Goal: Information Seeking & Learning: Check status

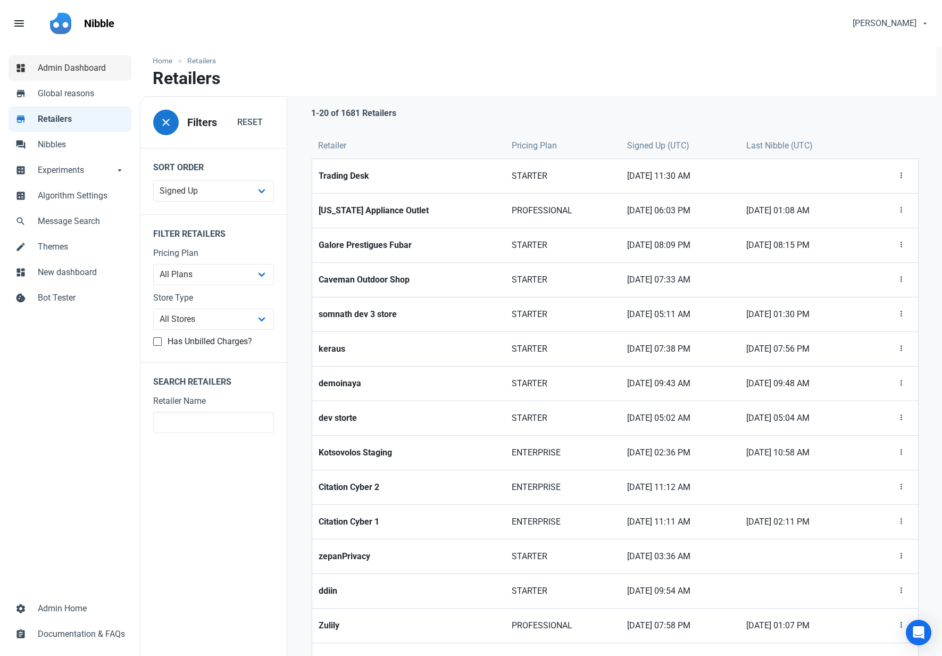
click at [64, 66] on span "Admin Dashboard" at bounding box center [81, 68] width 87 height 13
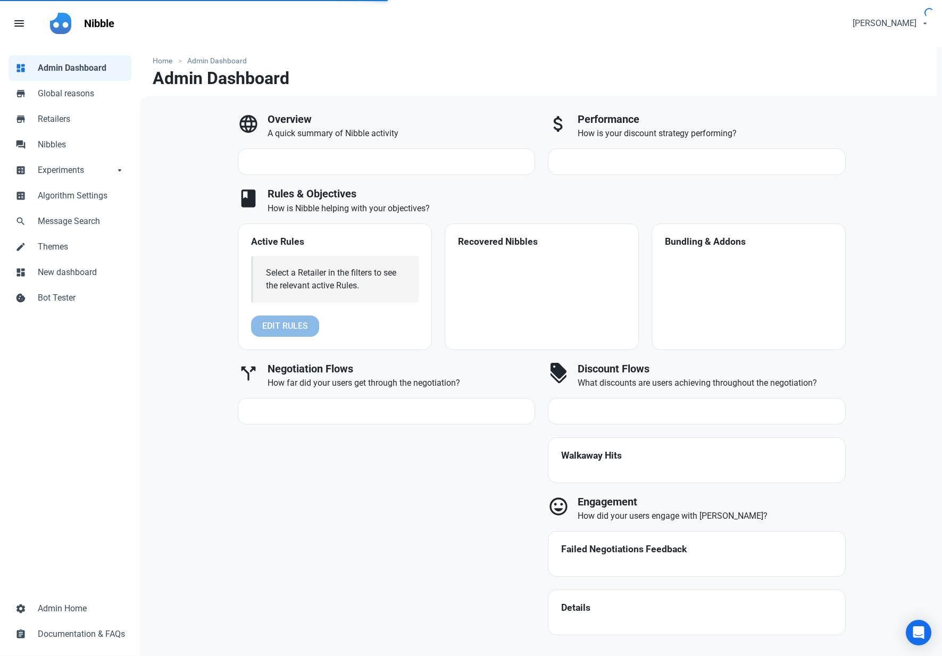
select select "7d"
select select "3"
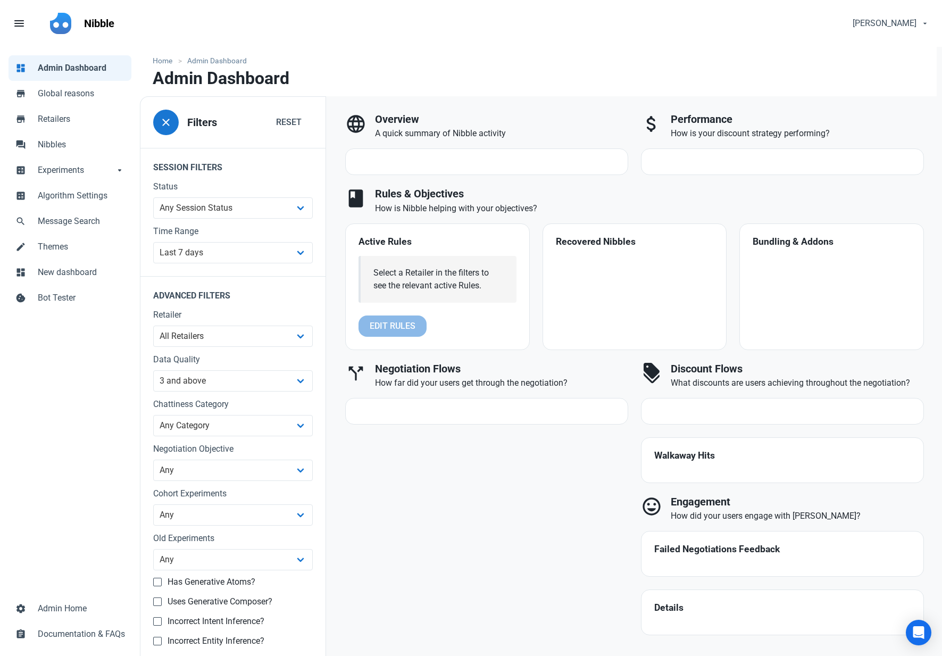
scroll to position [13, 0]
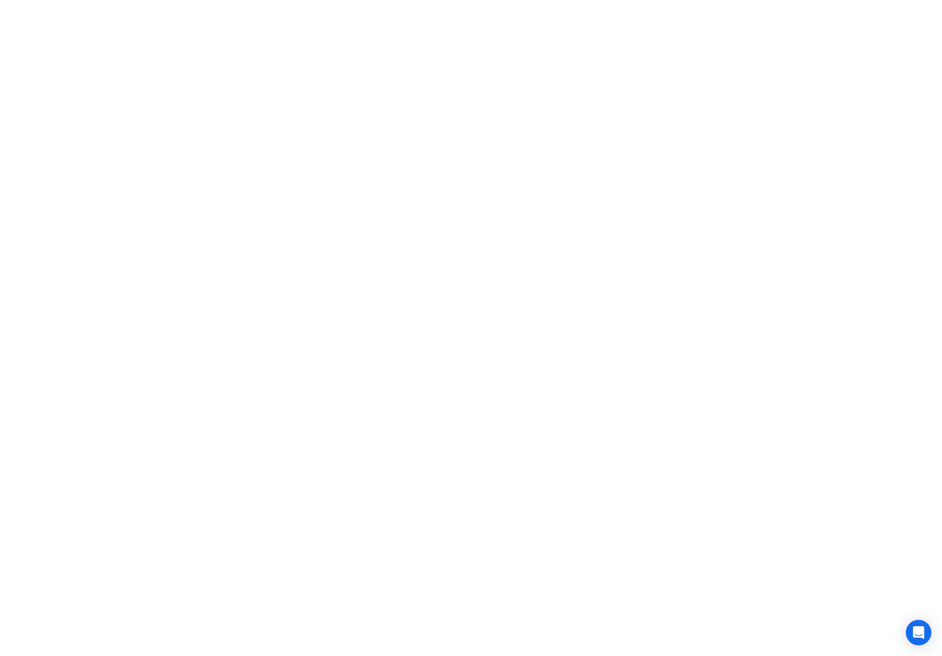
click at [169, 0] on html at bounding box center [471, 0] width 942 height 0
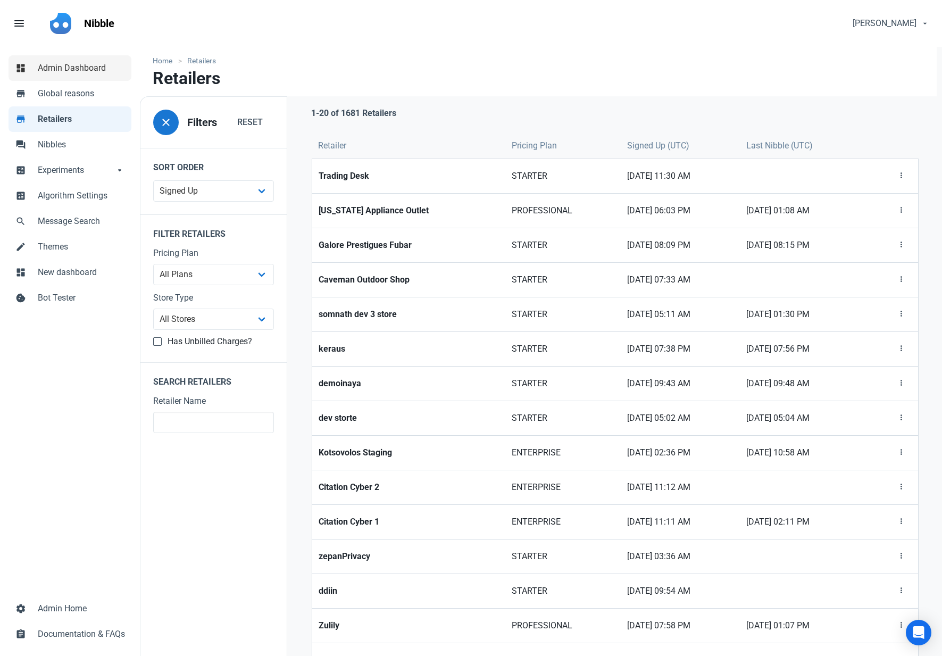
click at [78, 74] on span "Admin Dashboard" at bounding box center [81, 68] width 87 height 13
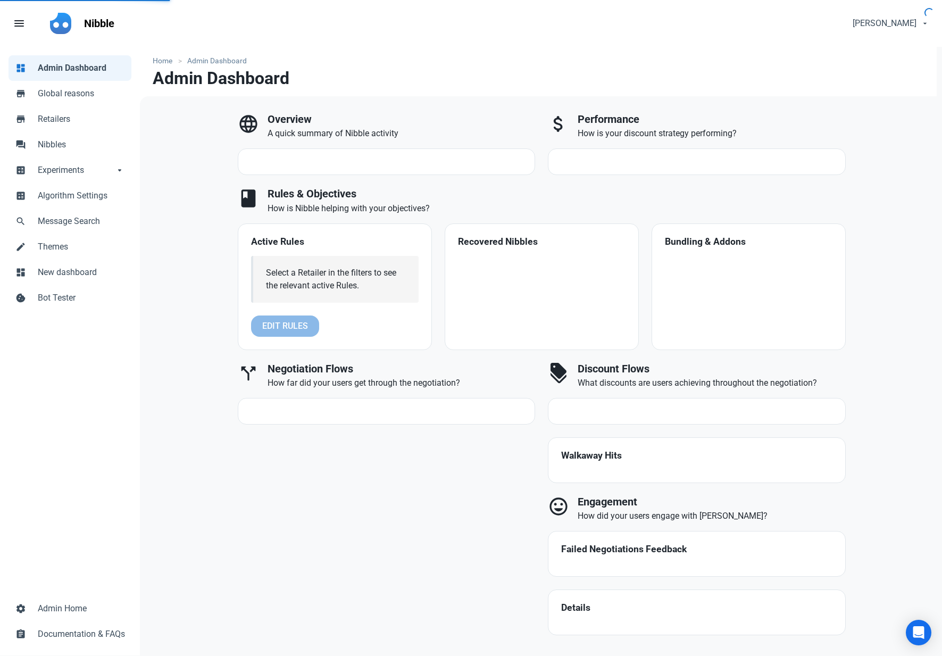
select select "7d"
select select "3"
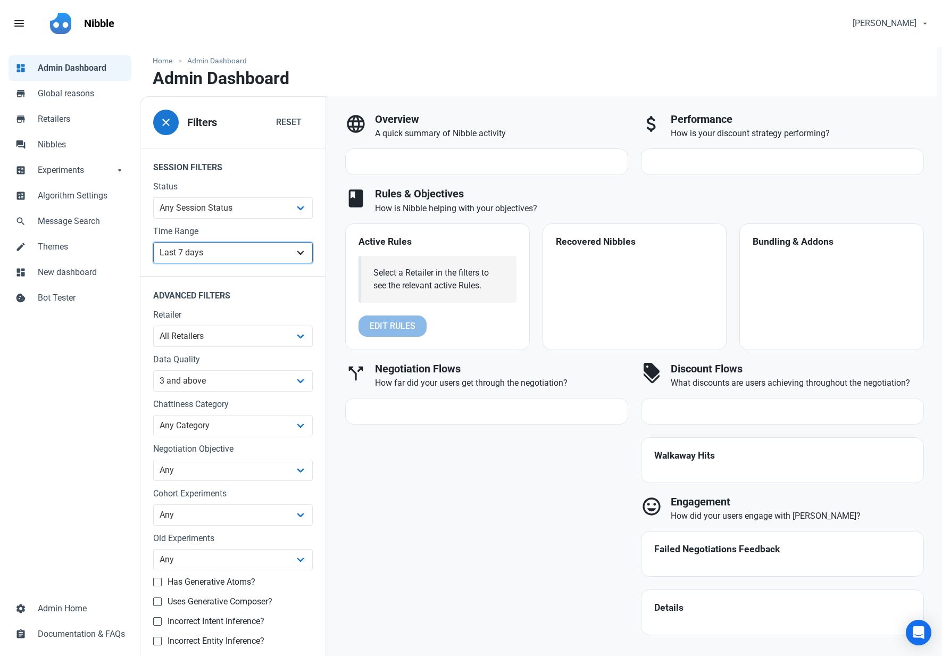
click at [287, 252] on select "All Time Last day Last 7 days Last 30 days Last 90 days Last 180 days Last 365 …" at bounding box center [233, 252] width 160 height 21
click at [153, 242] on select "All Time Last day Last 7 days Last 30 days Last 90 days Last 180 days Last 365 …" at bounding box center [233, 252] width 160 height 21
click at [253, 339] on select "All Retailers ?????????? ?????? ????Jessiz Boutique???? 1998 Watches 2KINGS 2TT…" at bounding box center [233, 335] width 160 height 21
select select "1180"
click at [153, 325] on select "All Retailers ?????????? ?????? ????Jessiz Boutique???? 1998 Watches 2KINGS 2TT…" at bounding box center [233, 335] width 160 height 21
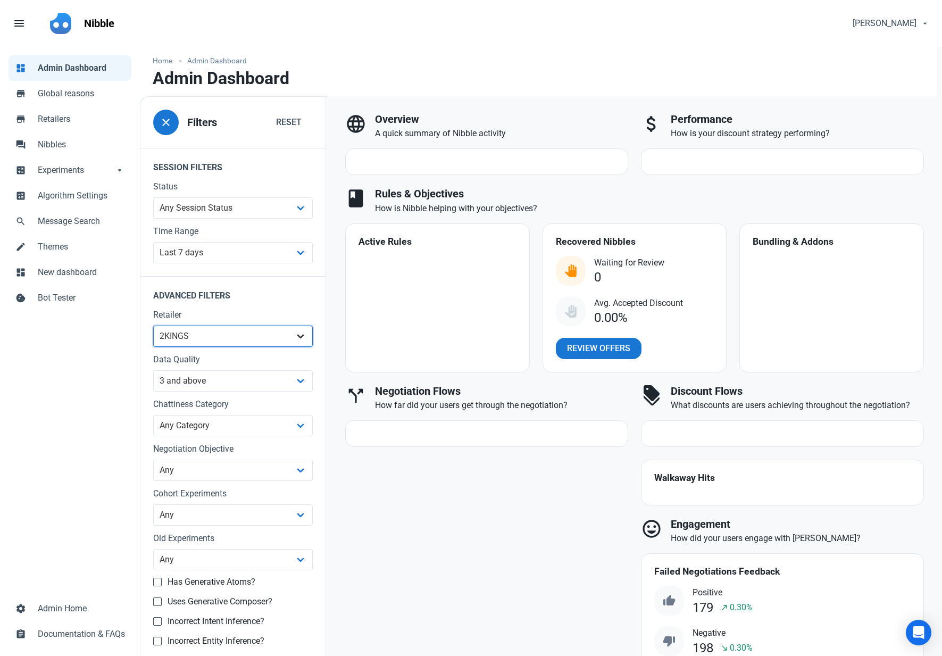
click at [261, 338] on select "All Retailers ?????????? ?????? ????Jessiz Boutique???? 1998 Watches 2KINGS 2TT…" at bounding box center [233, 335] width 160 height 21
select select
click at [153, 325] on select "All Retailers ?????????? ?????? ????Jessiz Boutique???? 1998 Watches 2KINGS 2TT…" at bounding box center [233, 335] width 160 height 21
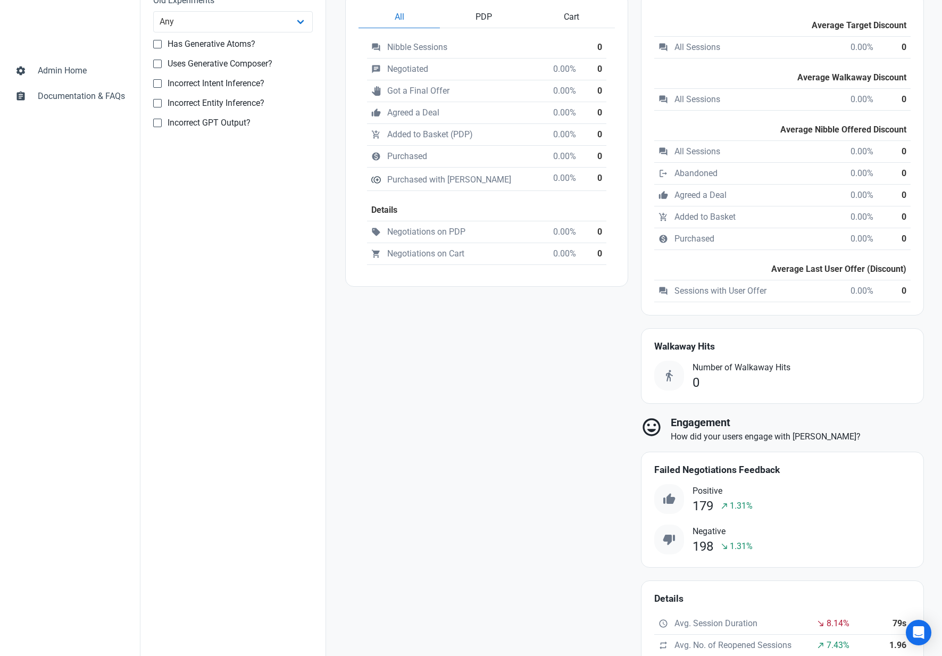
scroll to position [278, 0]
